Goal: Information Seeking & Learning: Check status

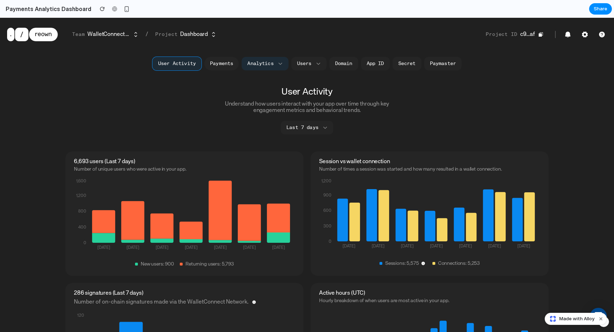
click at [213, 63] on button "Payments" at bounding box center [221, 64] width 34 height 14
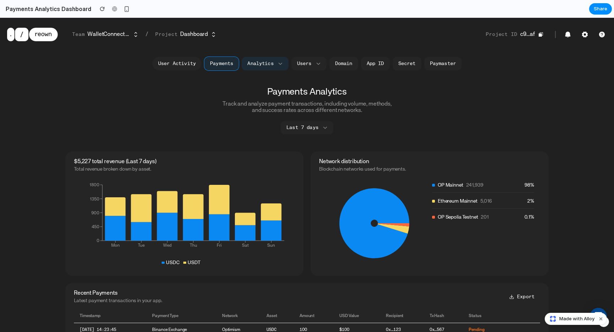
click at [184, 63] on button "User Activity" at bounding box center [176, 64] width 49 height 14
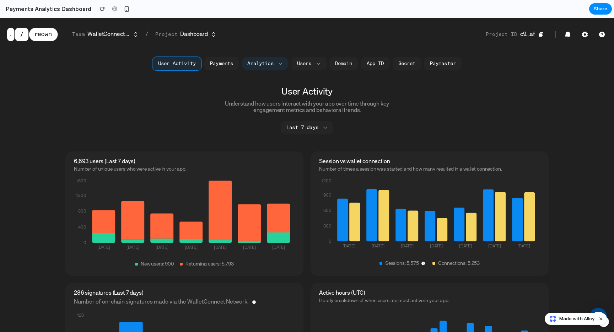
click at [257, 59] on button "Analytics" at bounding box center [265, 64] width 47 height 14
click at [254, 64] on button "Analytics" at bounding box center [265, 64] width 47 height 14
click at [232, 64] on button "Payments" at bounding box center [221, 64] width 34 height 14
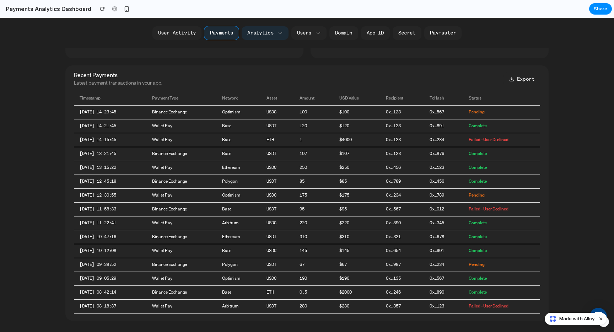
scroll to position [231, 0]
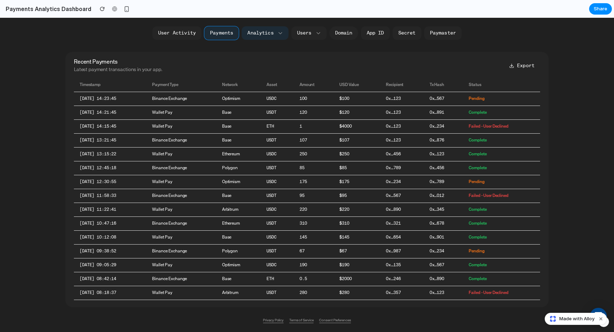
click at [341, 34] on link "Domain" at bounding box center [343, 33] width 29 height 14
click at [298, 34] on button "Users" at bounding box center [308, 33] width 35 height 14
click at [179, 31] on button "User Activity" at bounding box center [176, 33] width 49 height 14
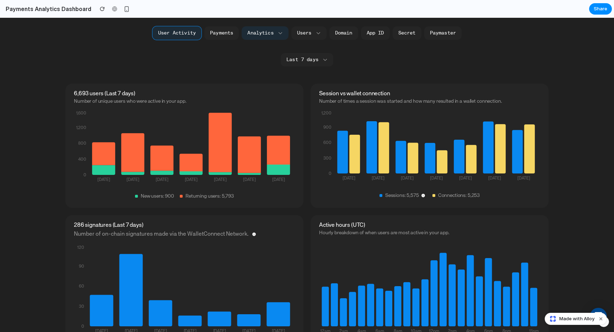
scroll to position [0, 0]
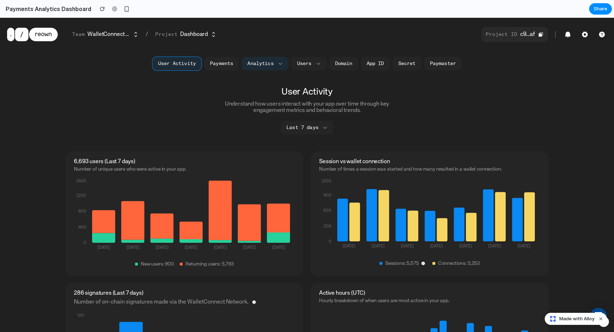
click at [532, 34] on button "Project ID c9…af" at bounding box center [515, 34] width 66 height 15
click at [574, 34] on div "Project ID c9…af Project ID c9b58d…c199af Copy" at bounding box center [544, 34] width 125 height 15
click at [566, 34] on icon "button" at bounding box center [567, 35] width 5 height 6
click at [221, 61] on button "Payments" at bounding box center [221, 64] width 34 height 14
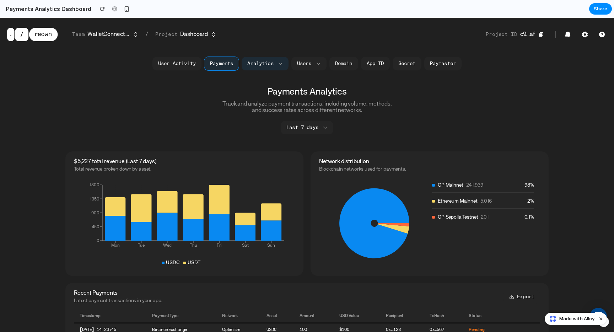
click at [395, 220] on icon at bounding box center [374, 223] width 70 height 70
click at [300, 127] on button "Last 7 days" at bounding box center [307, 128] width 53 height 14
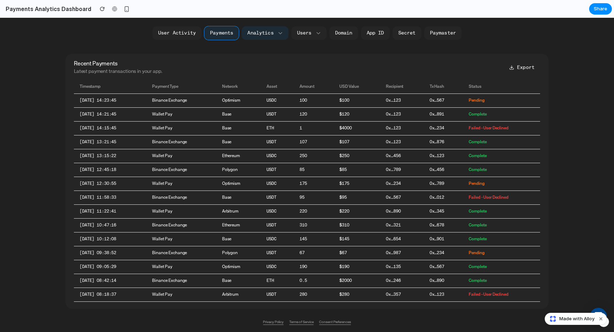
scroll to position [231, 0]
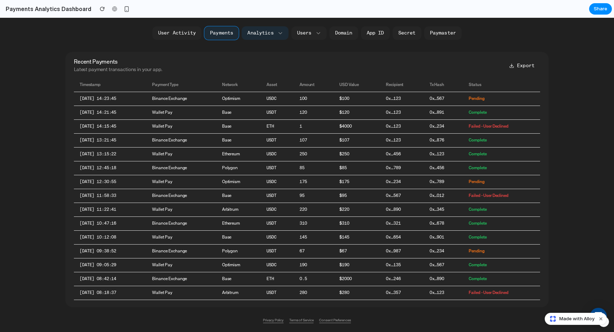
click at [518, 66] on button "Export" at bounding box center [522, 66] width 37 height 14
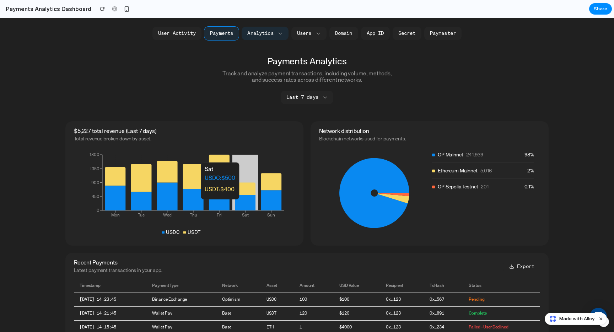
scroll to position [0, 0]
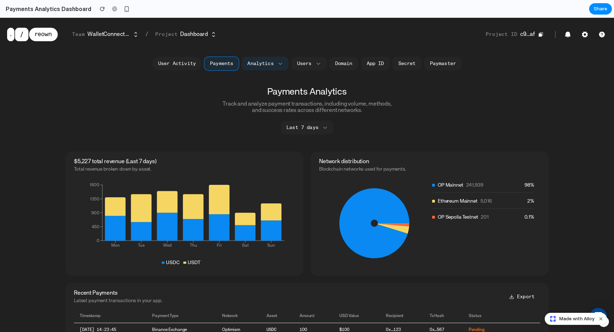
click at [186, 59] on button "User Activity" at bounding box center [176, 64] width 49 height 14
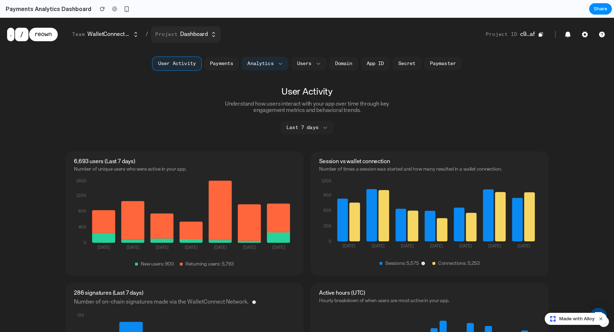
click at [169, 34] on p "Project" at bounding box center [166, 35] width 22 height 6
click at [212, 62] on button "Payments" at bounding box center [221, 64] width 34 height 14
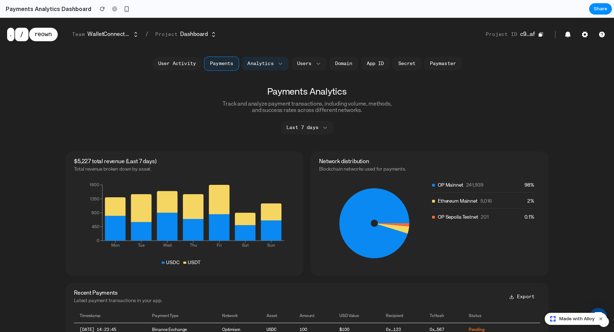
click at [187, 66] on button "User Activity" at bounding box center [176, 64] width 49 height 14
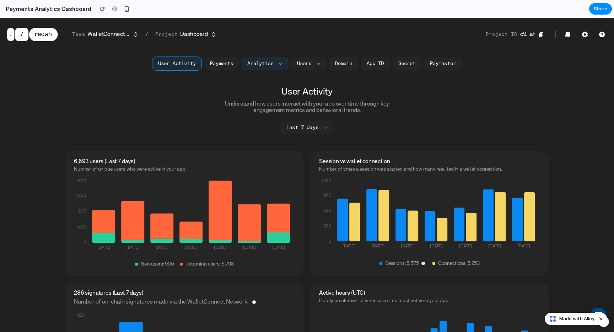
click at [209, 66] on button "Payments" at bounding box center [221, 64] width 34 height 14
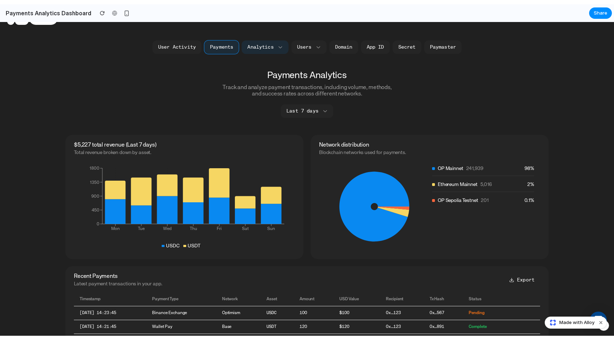
scroll to position [55, 0]
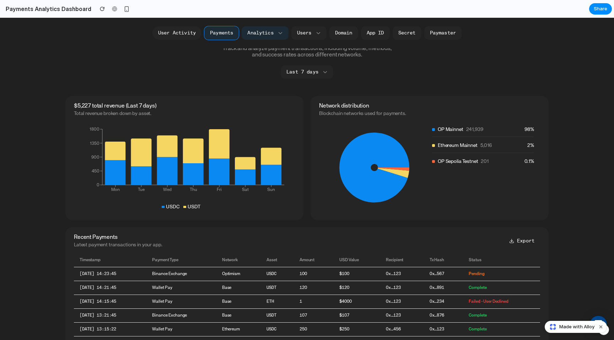
click at [190, 34] on button "User Activity" at bounding box center [176, 33] width 49 height 14
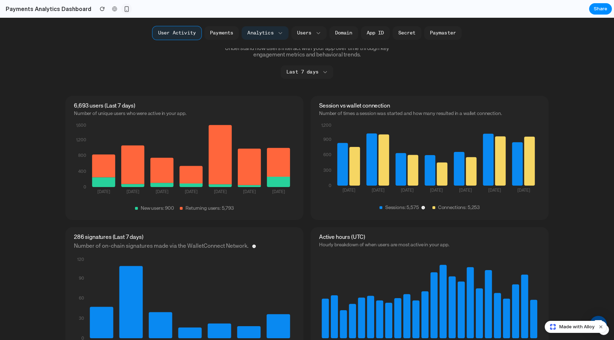
click at [125, 8] on button "button" at bounding box center [126, 9] width 11 height 11
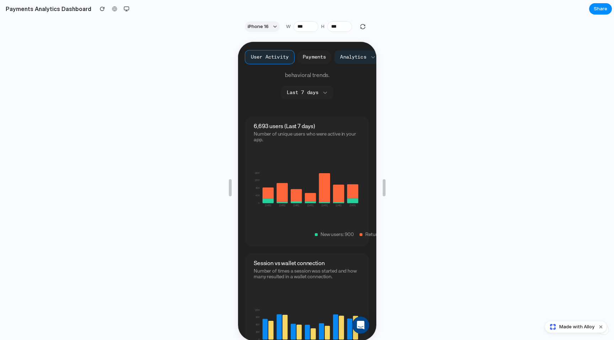
click at [313, 61] on button "Payments" at bounding box center [313, 57] width 34 height 14
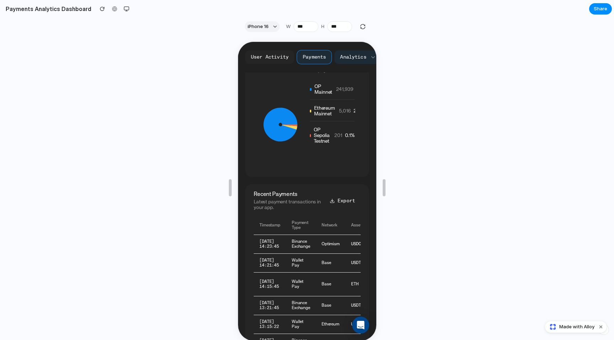
scroll to position [267, 0]
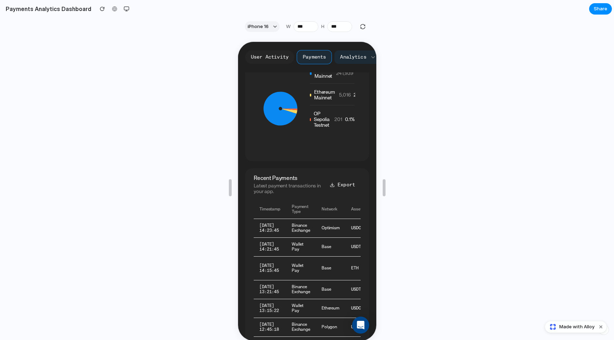
click at [268, 60] on button "User Activity" at bounding box center [268, 57] width 49 height 14
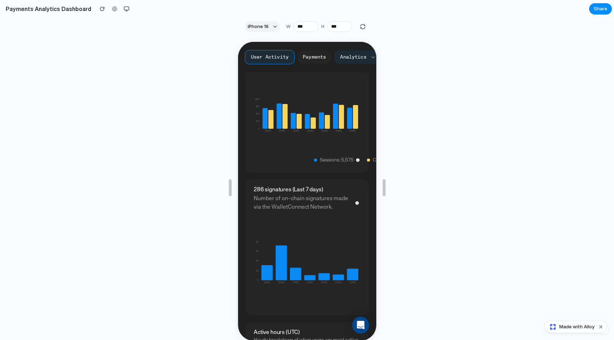
click at [308, 59] on button "Payments" at bounding box center [313, 57] width 34 height 14
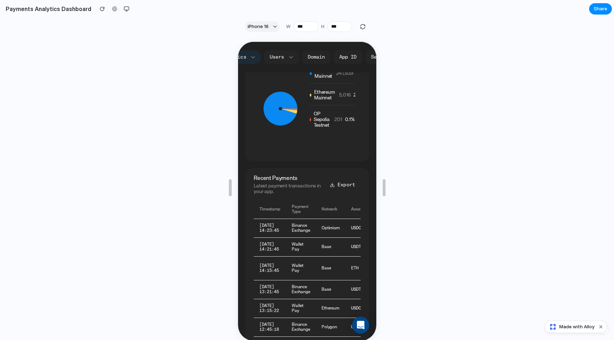
scroll to position [0, 0]
click at [278, 58] on button "User Activity" at bounding box center [268, 57] width 49 height 14
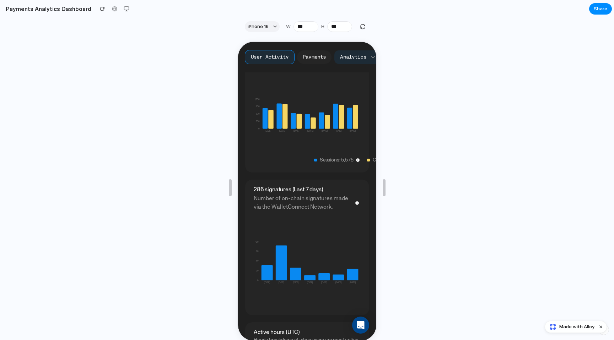
click at [306, 60] on button "Payments" at bounding box center [313, 57] width 34 height 14
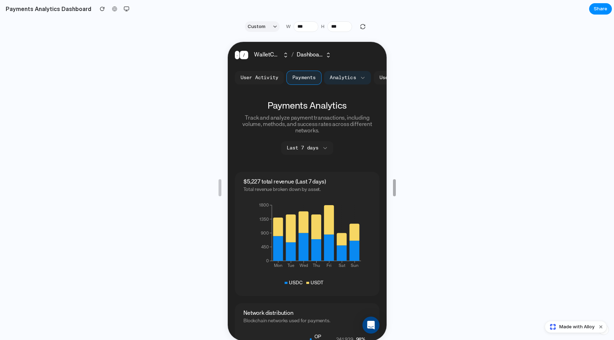
type input "***"
drag, startPoint x: 385, startPoint y: 187, endPoint x: 391, endPoint y: 184, distance: 6.0
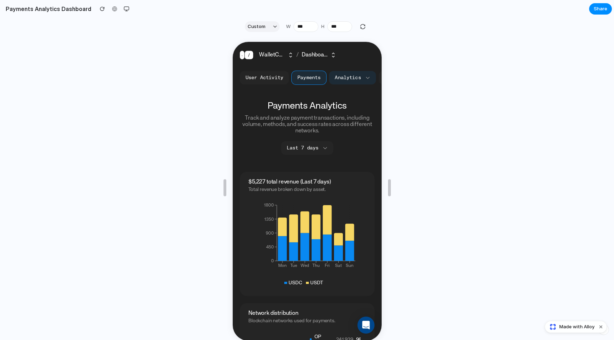
click at [325, 53] on span "Dashboard" at bounding box center [314, 54] width 26 height 8
click at [274, 56] on span "WalletConnect Foundation" at bounding box center [271, 54] width 26 height 8
click at [265, 81] on button "User Activity" at bounding box center [263, 77] width 49 height 14
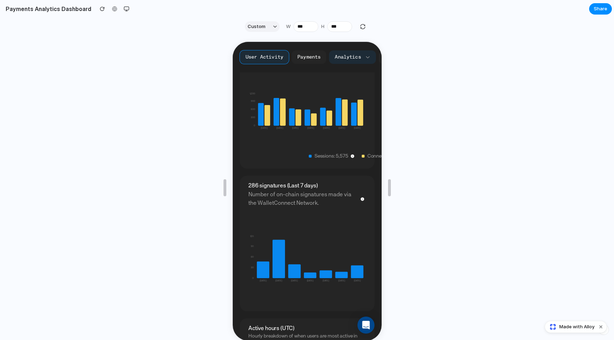
scroll to position [283, 0]
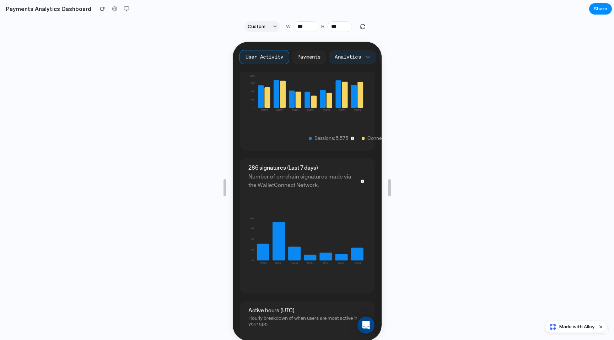
click at [326, 102] on icon at bounding box center [329, 99] width 6 height 15
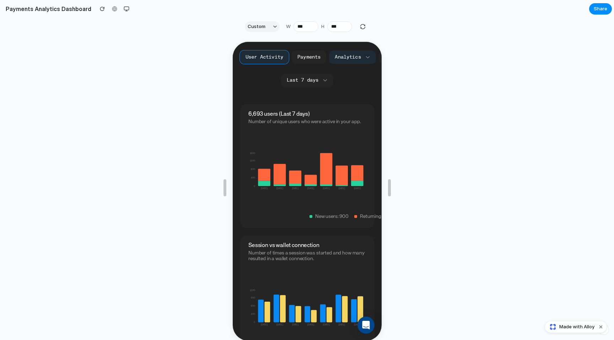
scroll to position [78, 0]
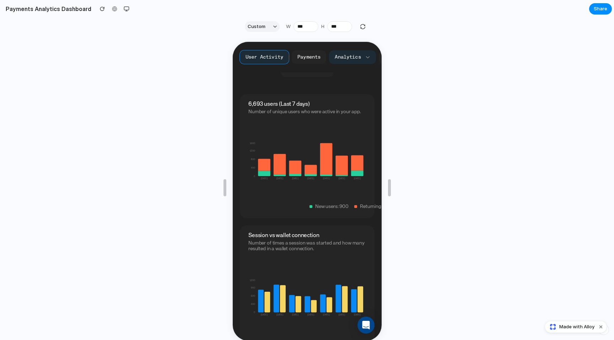
click at [310, 295] on icon "0 300 600 900 1,200 [DATE] Sep [DATE] Sep [DATE] Sep [DATE]" at bounding box center [306, 302] width 118 height 91
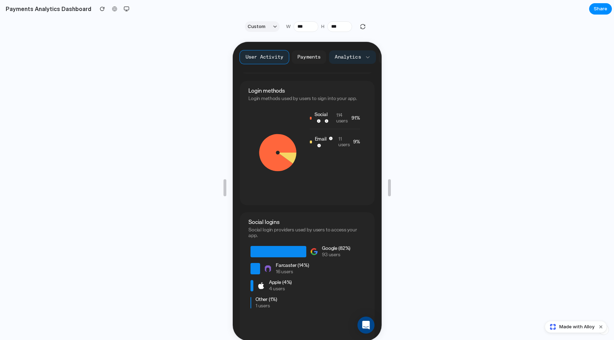
scroll to position [1053, 0]
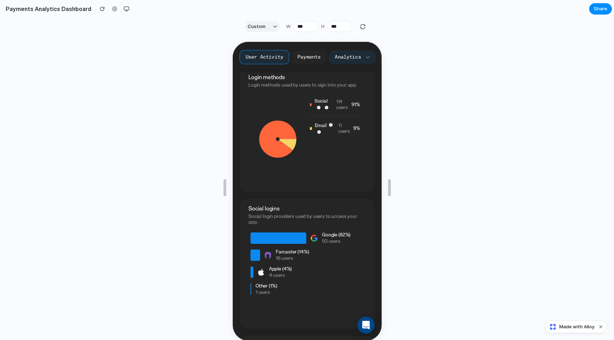
click at [331, 124] on icon "button" at bounding box center [330, 125] width 4 height 4
click at [317, 132] on icon "button" at bounding box center [318, 132] width 4 height 4
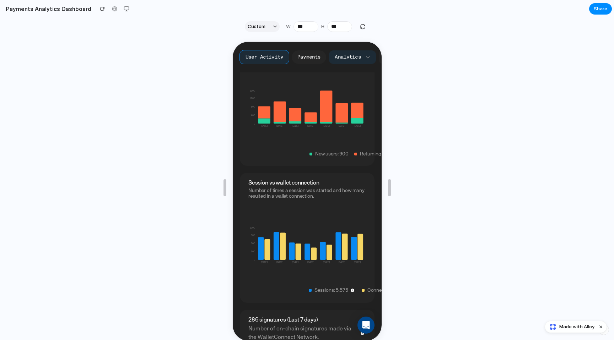
scroll to position [0, 0]
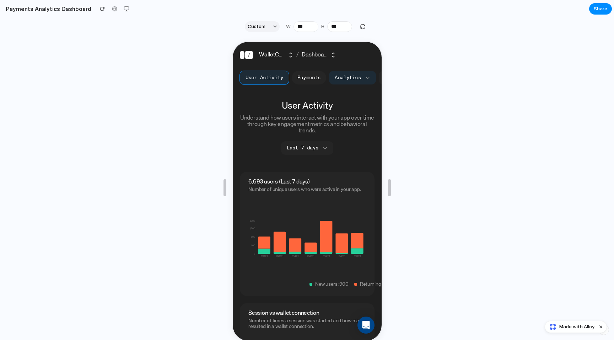
click at [307, 75] on button "Payments" at bounding box center [308, 77] width 34 height 14
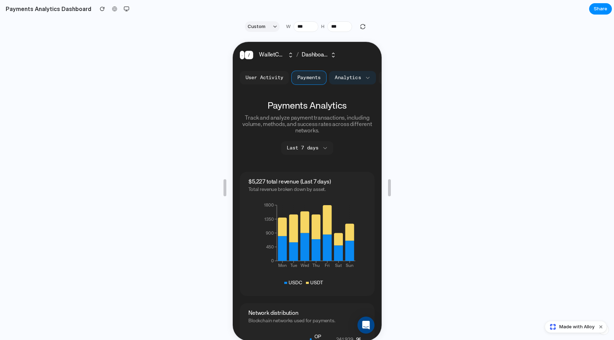
click at [319, 53] on span "Dashboard" at bounding box center [314, 54] width 26 height 8
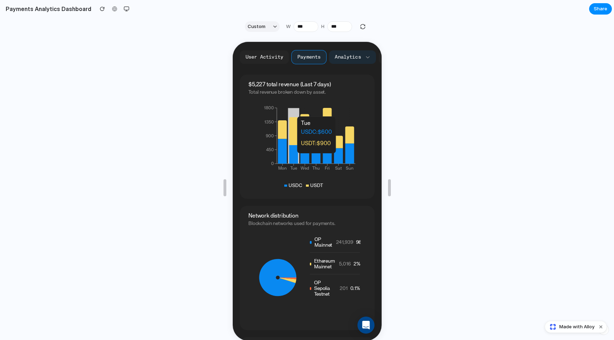
scroll to position [103, 0]
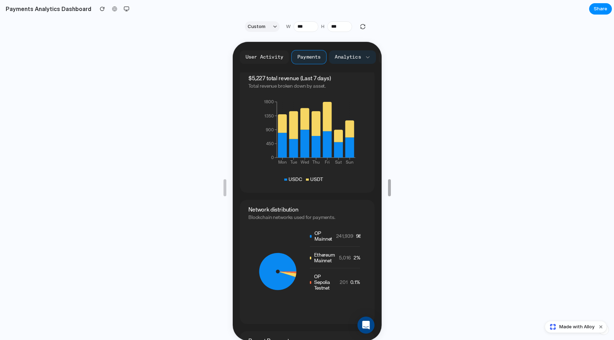
type input "****"
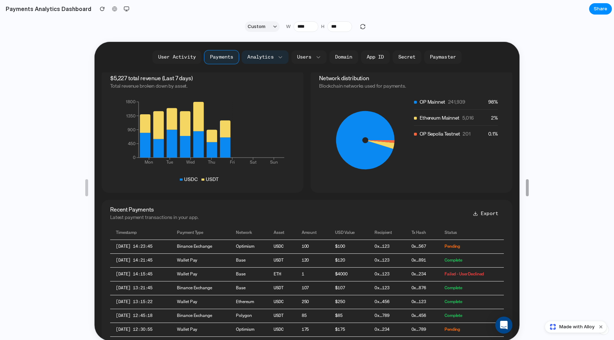
drag, startPoint x: 388, startPoint y: 182, endPoint x: 614, endPoint y: 185, distance: 225.3
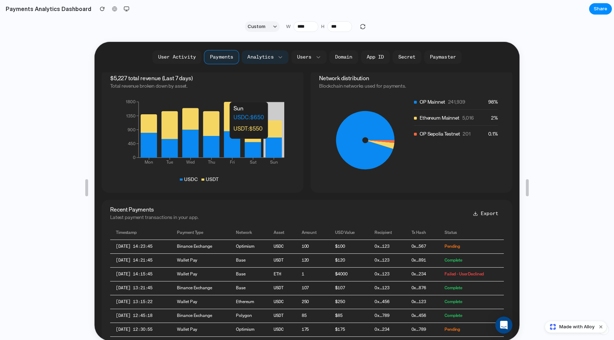
scroll to position [0, 0]
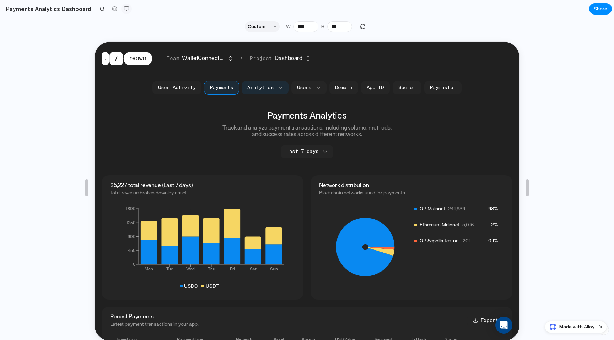
click at [124, 6] on div "button" at bounding box center [127, 9] width 6 height 6
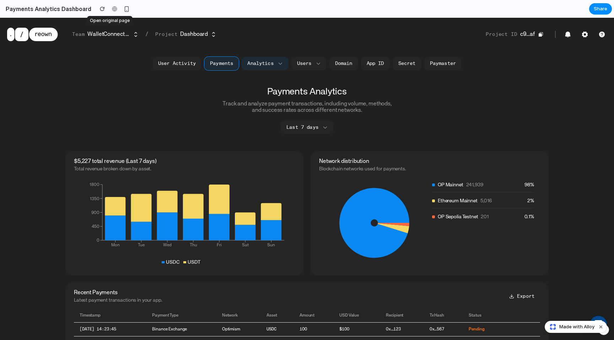
click at [109, 9] on div at bounding box center [114, 9] width 11 height 11
click at [181, 65] on button "User Activity" at bounding box center [176, 64] width 49 height 14
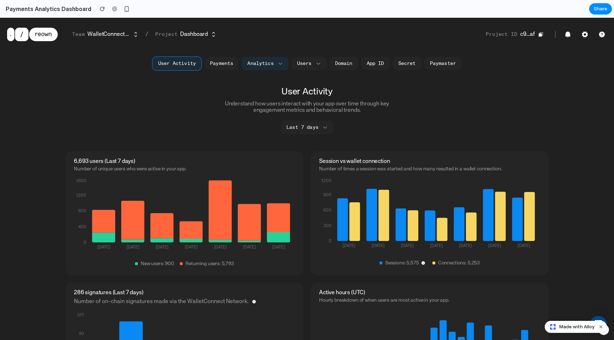
click at [212, 65] on button "Payments" at bounding box center [221, 64] width 34 height 14
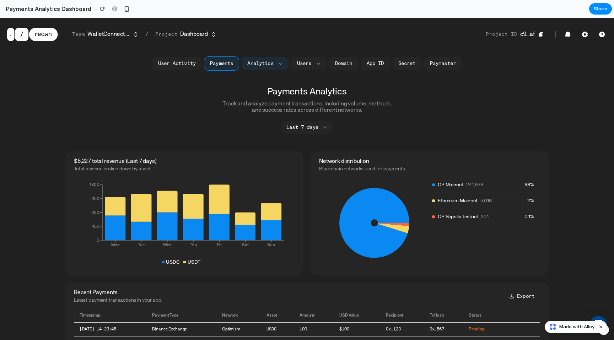
click at [316, 129] on button "Last 7 days" at bounding box center [307, 128] width 53 height 14
click at [170, 70] on div "User Activity Payments Analytics Users Domain App ID Secret Paymaster" at bounding box center [306, 63] width 323 height 16
click at [170, 66] on button "User Activity" at bounding box center [176, 64] width 49 height 14
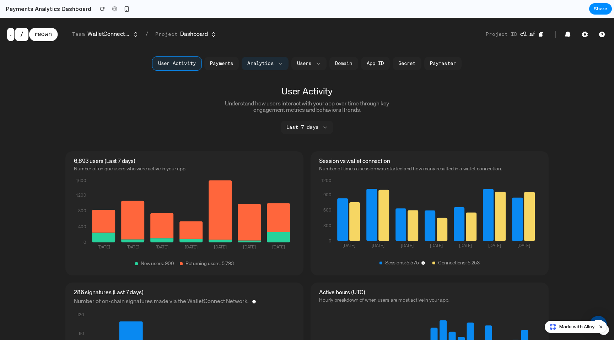
click at [16, 36] on rect at bounding box center [22, 35] width 14 height 14
